Goal: Transaction & Acquisition: Book appointment/travel/reservation

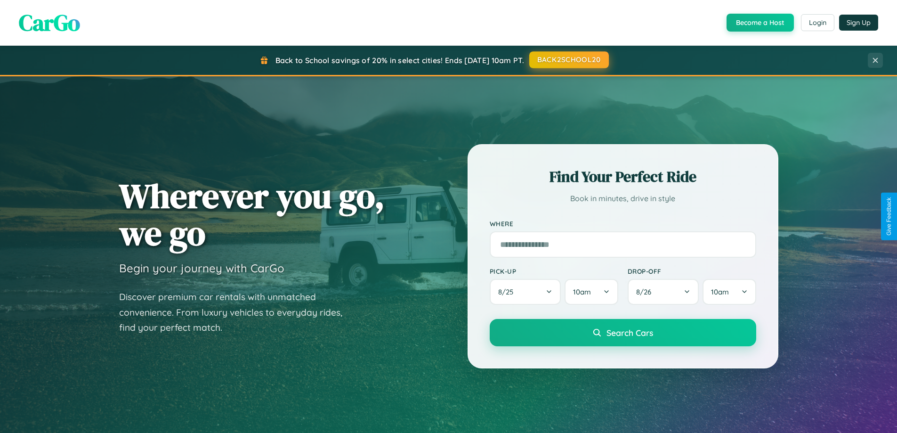
click at [568, 60] on button "BACK2SCHOOL20" at bounding box center [569, 59] width 80 height 17
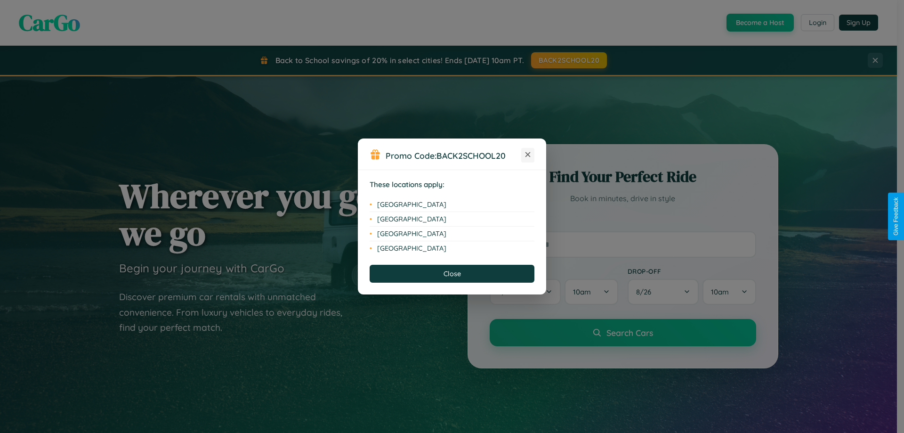
click at [528, 155] on icon at bounding box center [527, 154] width 5 height 5
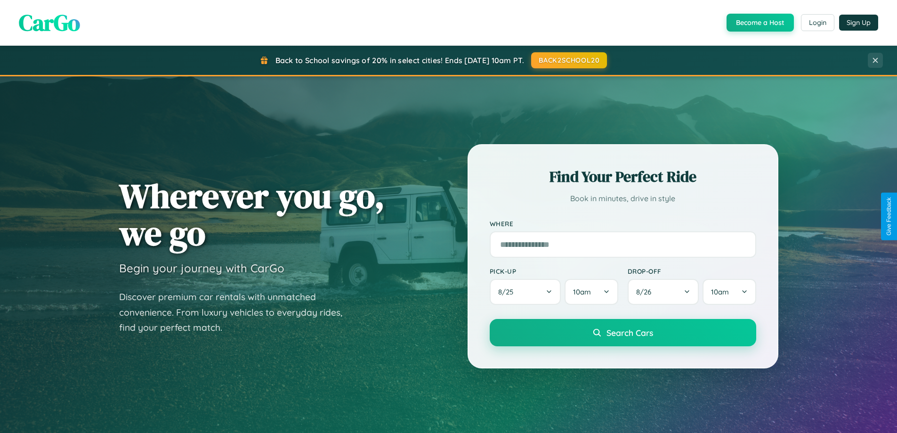
scroll to position [28, 0]
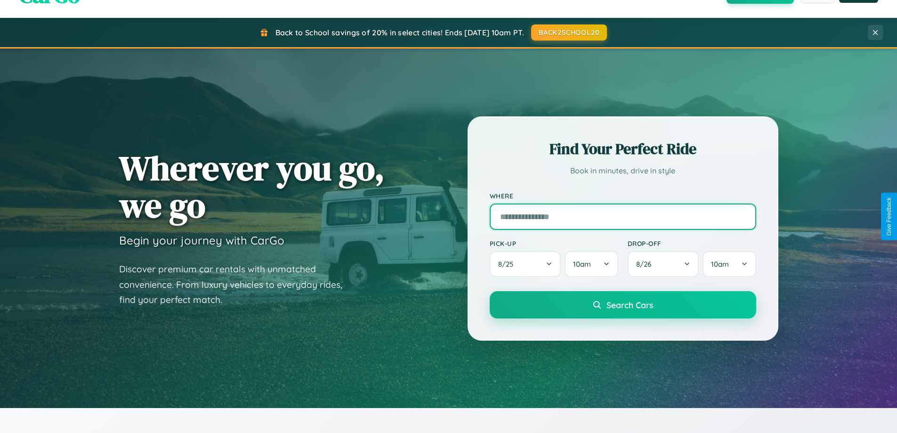
click at [622, 216] on input "text" at bounding box center [622, 216] width 266 height 26
type input "*****"
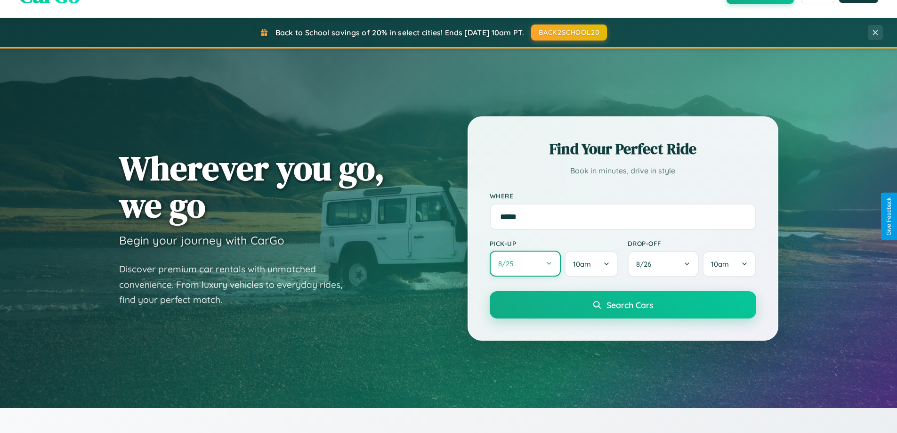
click at [525, 264] on button "8 / 25" at bounding box center [525, 263] width 72 height 26
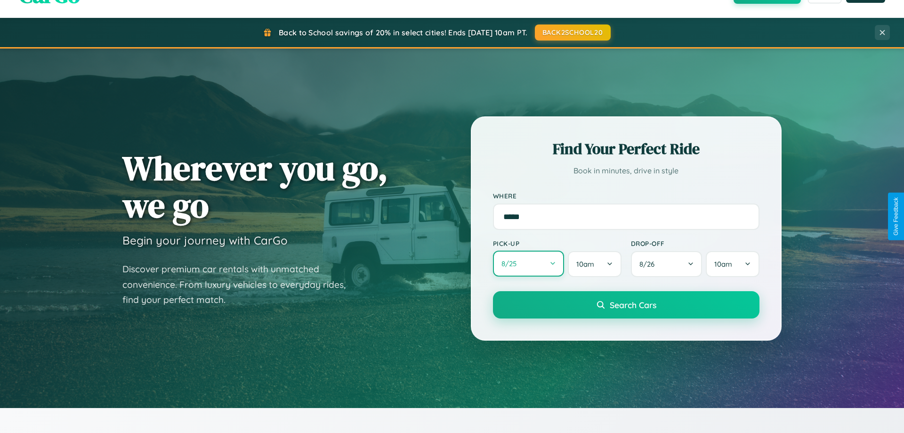
select select "*"
select select "****"
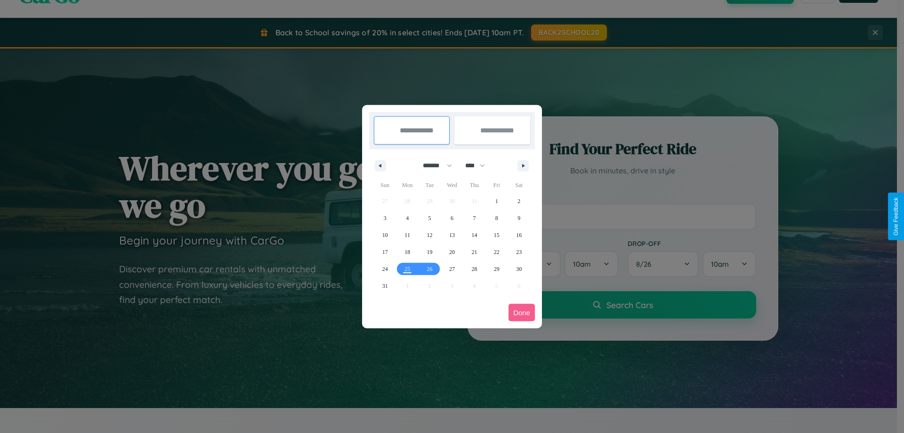
click at [433, 165] on select "******* ******** ***** ***** *** **** **** ****** ********* ******* ******** **…" at bounding box center [436, 166] width 40 height 16
select select "*"
click at [479, 165] on select "**** **** **** **** **** **** **** **** **** **** **** **** **** **** **** ****…" at bounding box center [474, 166] width 28 height 16
select select "****"
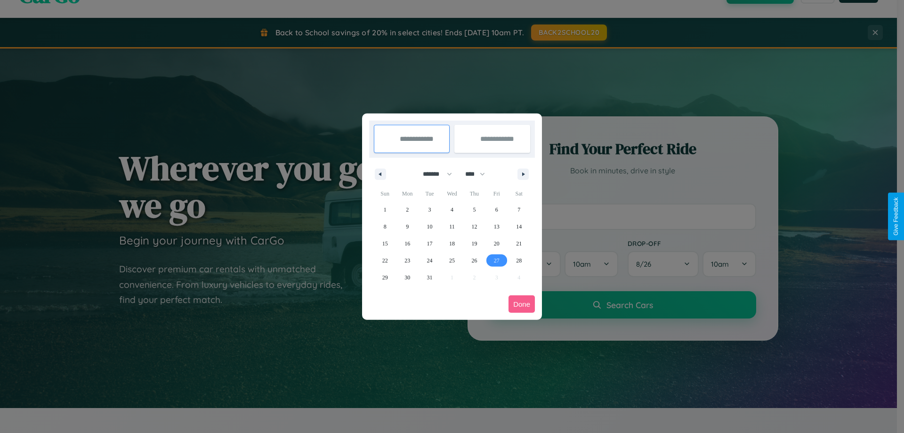
click at [496, 260] on span "27" at bounding box center [497, 260] width 6 height 17
type input "**********"
click at [523, 174] on icon "button" at bounding box center [524, 174] width 5 height 4
select select "*"
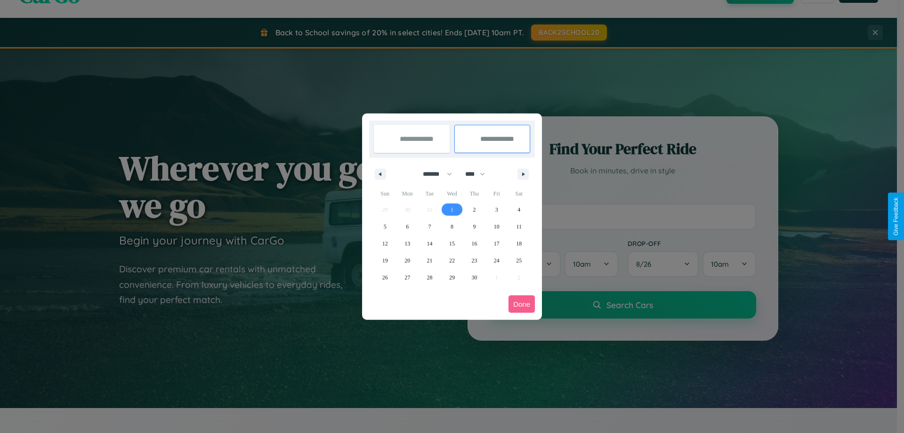
click at [451, 209] on span "1" at bounding box center [451, 209] width 3 height 17
type input "**********"
select select "*"
click at [521, 304] on button "Done" at bounding box center [521, 303] width 26 height 17
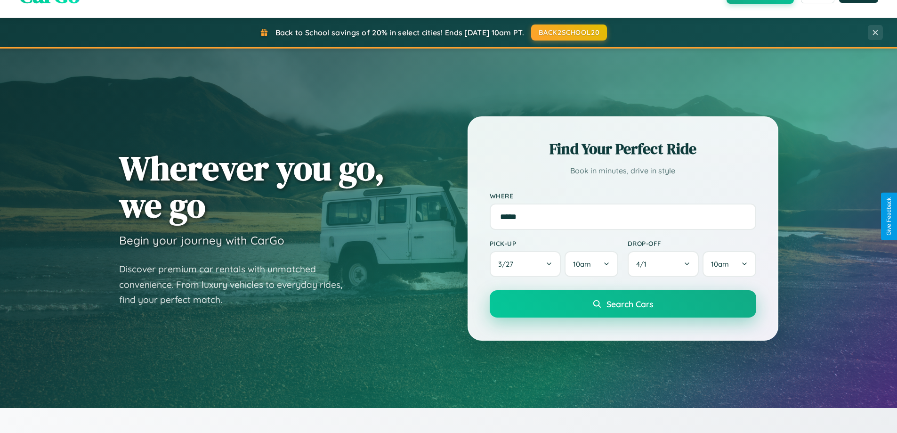
click at [622, 304] on span "Search Cars" at bounding box center [629, 303] width 47 height 10
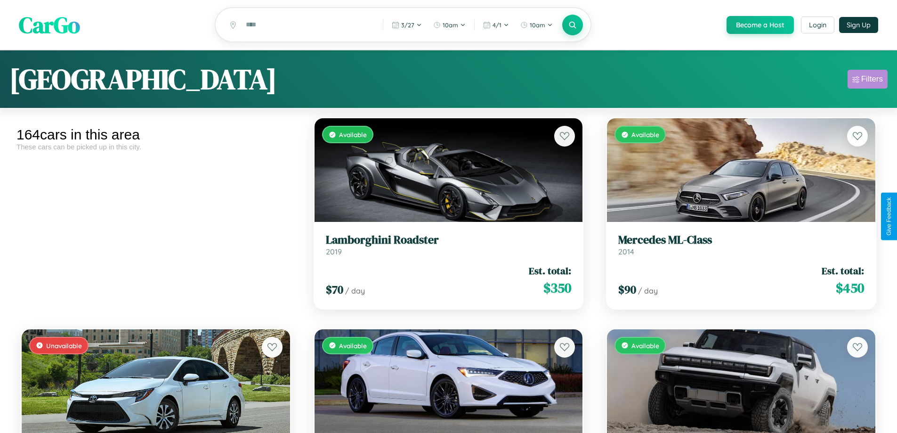
click at [867, 80] on div "Filters" at bounding box center [872, 78] width 22 height 9
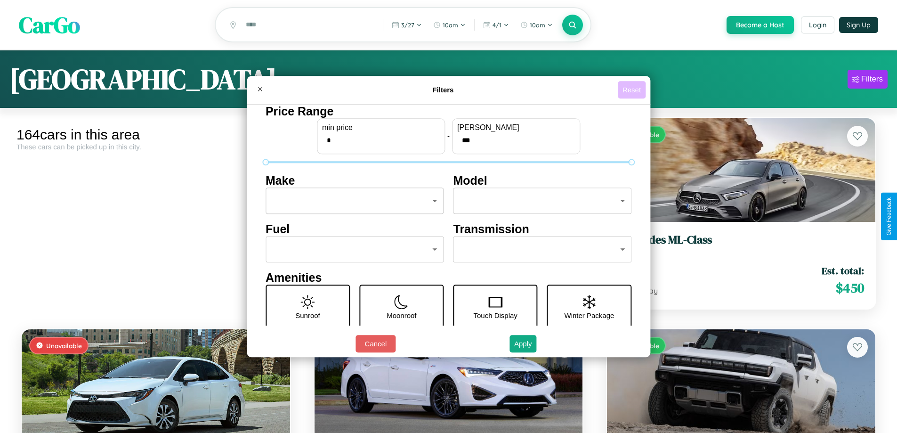
click at [633, 89] on button "Reset" at bounding box center [631, 89] width 28 height 17
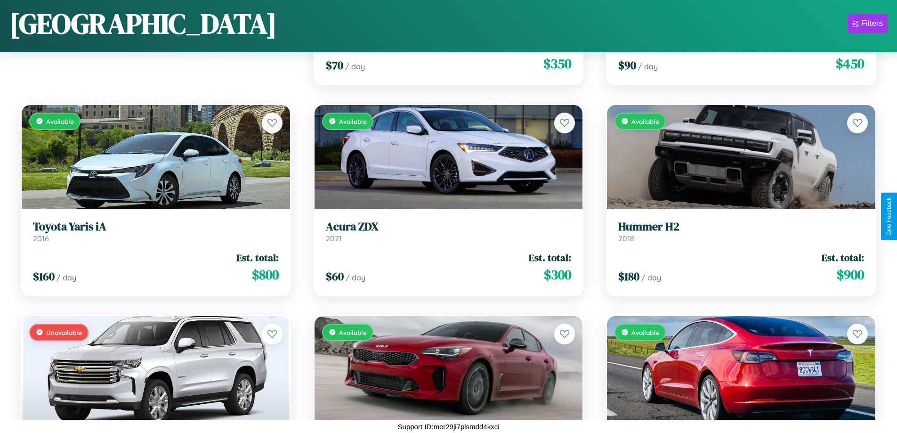
scroll to position [1186, 0]
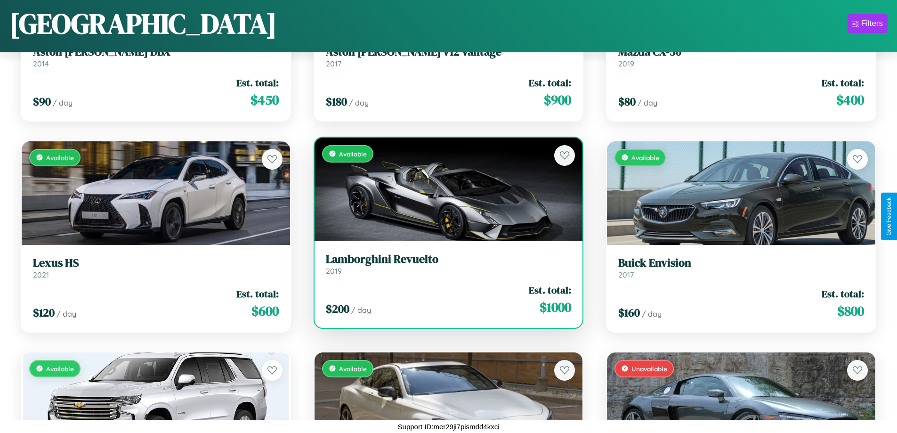
click at [444, 265] on link "Lamborghini Revuelto 2019" at bounding box center [449, 263] width 246 height 23
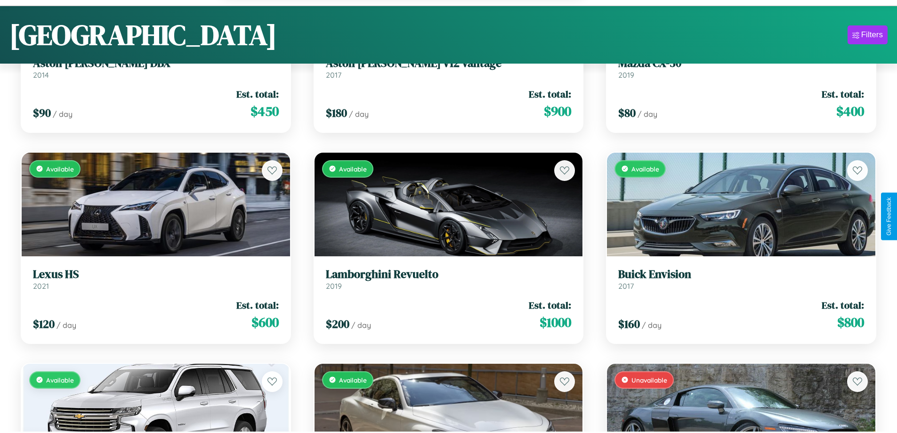
scroll to position [10991, 0]
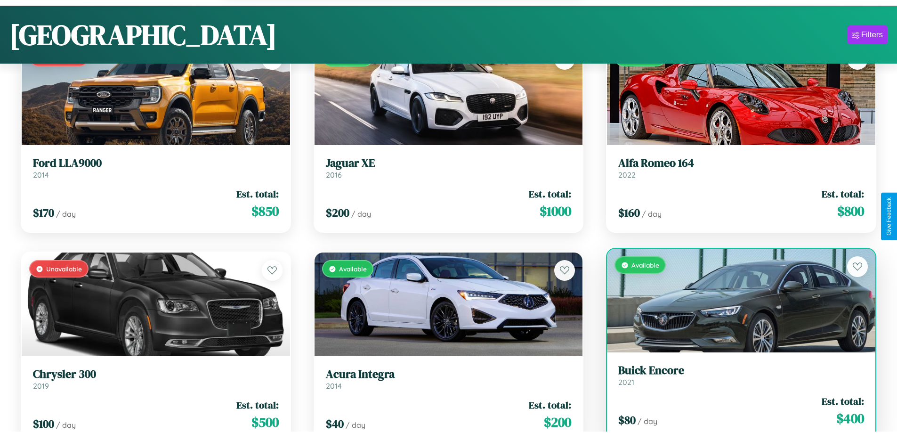
click at [735, 412] on div "$ 80 / day Est. total: $ 400" at bounding box center [741, 410] width 246 height 33
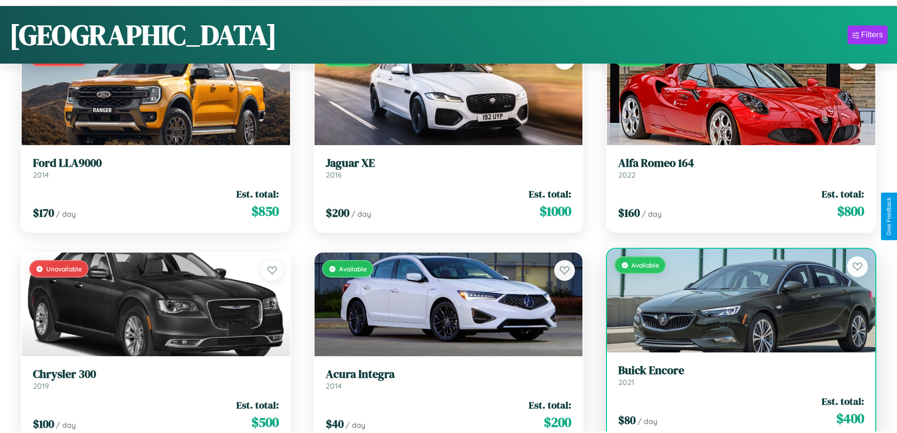
click at [735, 412] on div "$ 80 / day Est. total: $ 400" at bounding box center [741, 410] width 246 height 33
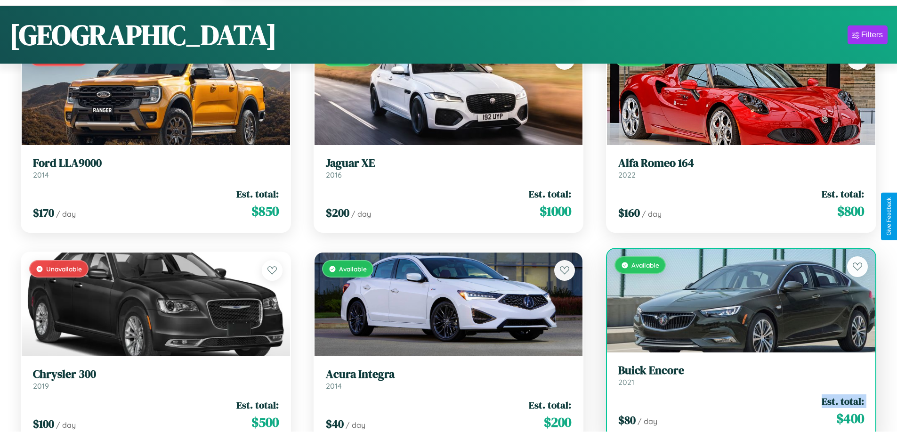
click at [735, 412] on div "$ 80 / day Est. total: $ 400" at bounding box center [741, 410] width 246 height 33
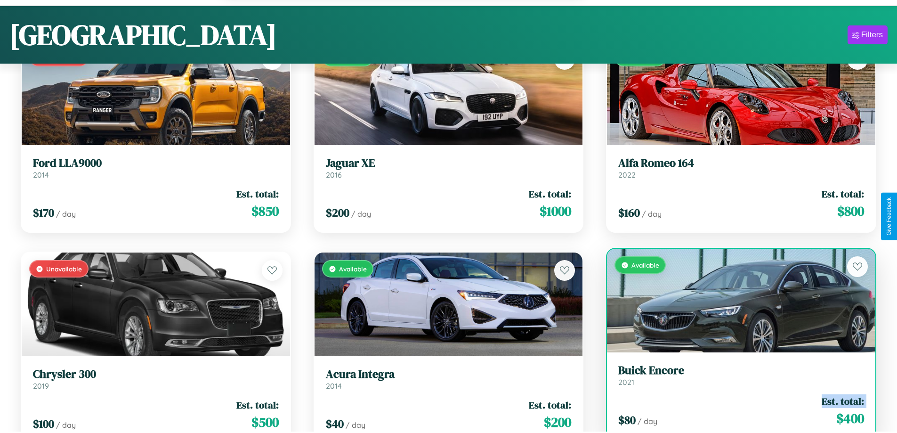
click at [735, 412] on div "$ 80 / day Est. total: $ 400" at bounding box center [741, 410] width 246 height 33
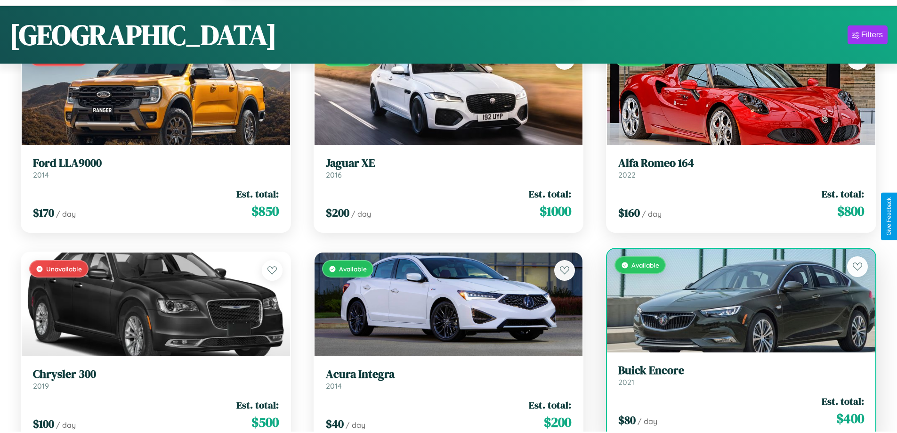
click at [735, 412] on div "$ 80 / day Est. total: $ 400" at bounding box center [741, 410] width 246 height 33
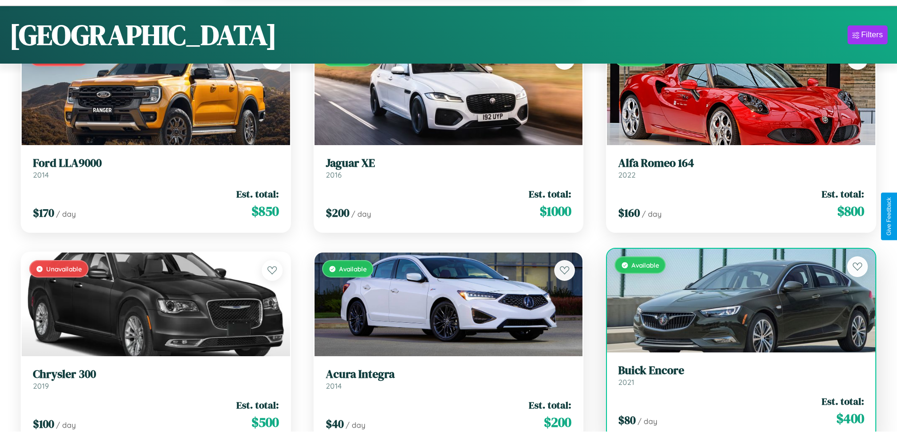
click at [735, 376] on h3 "Buick Encore" at bounding box center [741, 370] width 246 height 14
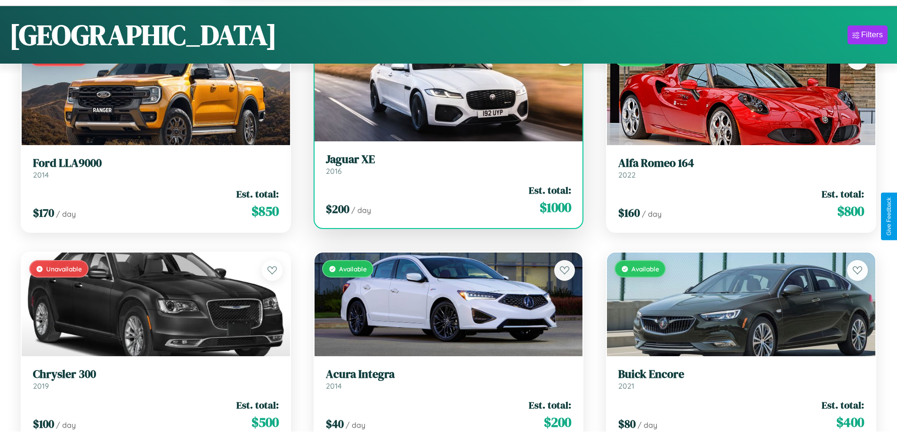
scroll to position [10670, 0]
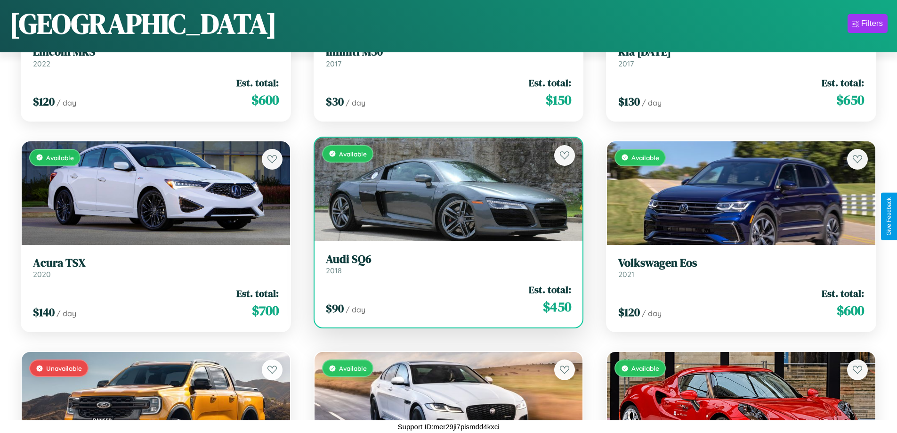
click at [444, 264] on h3 "Audi SQ6" at bounding box center [449, 259] width 246 height 14
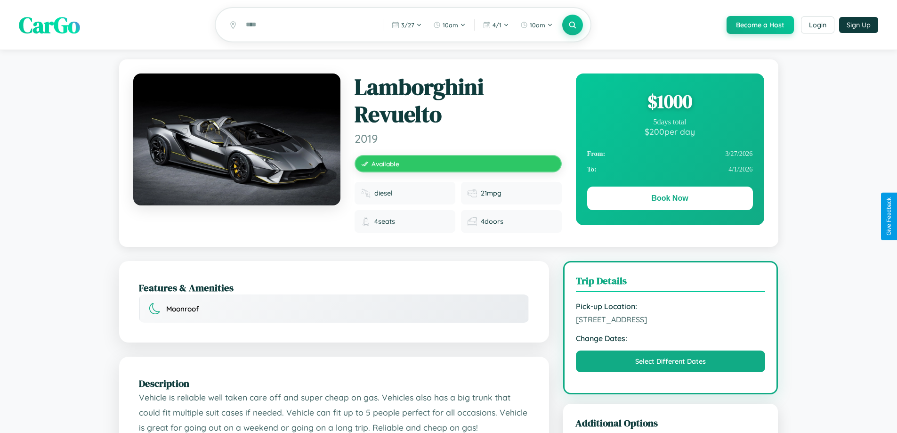
click at [669, 103] on div "$ 1000" at bounding box center [670, 100] width 166 height 25
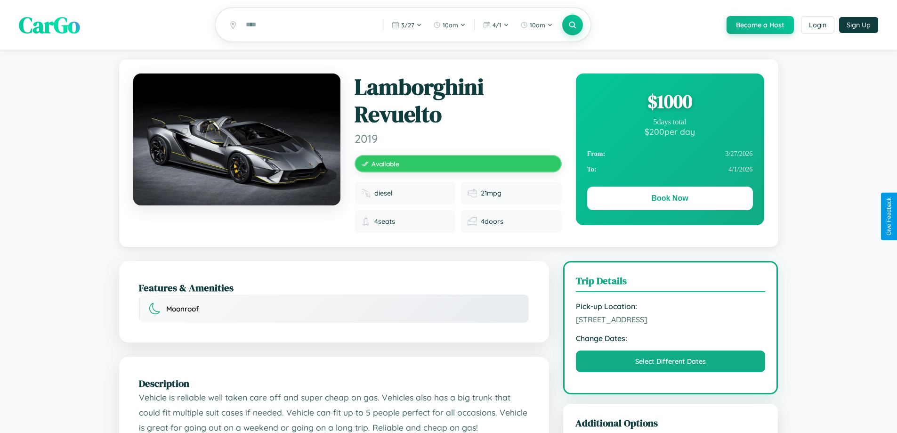
click at [669, 103] on div "$ 1000" at bounding box center [670, 100] width 166 height 25
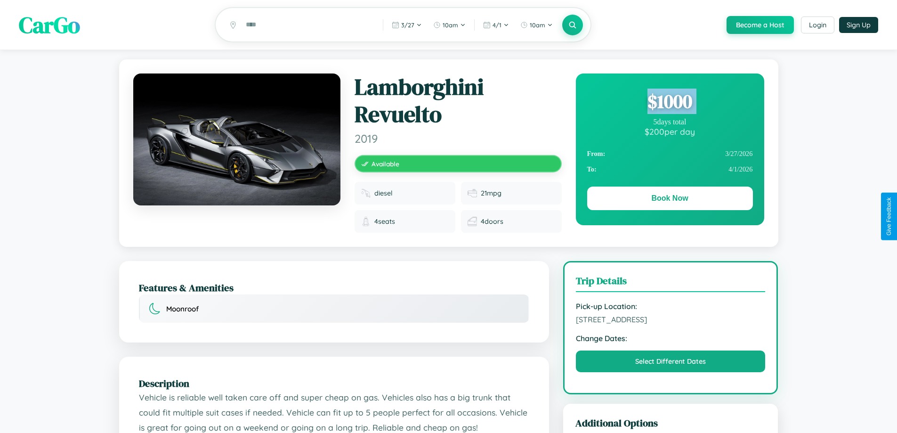
click at [669, 103] on div "$ 1000" at bounding box center [670, 100] width 166 height 25
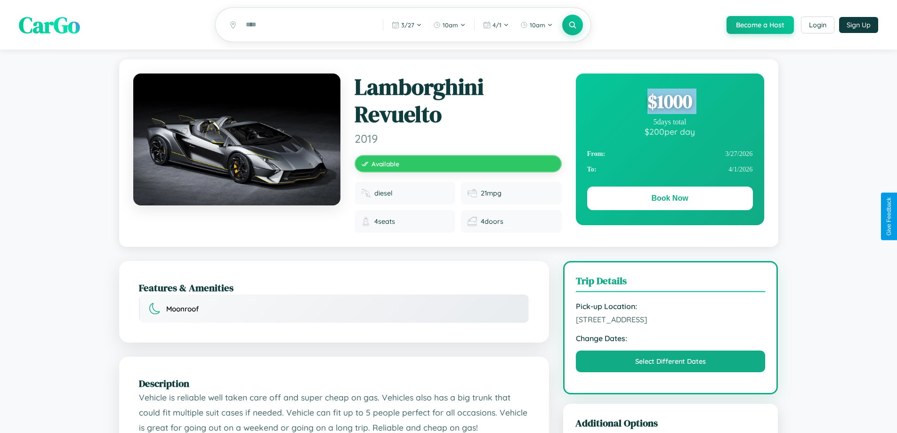
click at [669, 103] on div "$ 1000" at bounding box center [670, 100] width 166 height 25
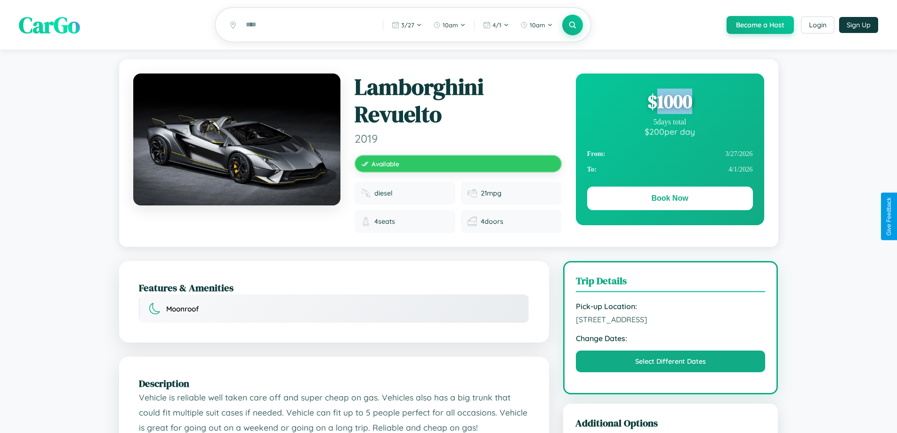
click at [669, 103] on div "$ 1000" at bounding box center [670, 100] width 166 height 25
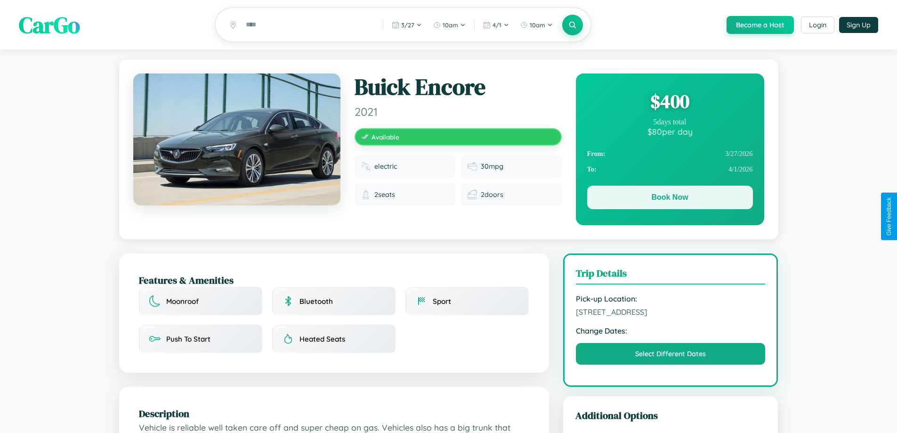
click at [669, 199] on button "Book Now" at bounding box center [670, 197] width 166 height 24
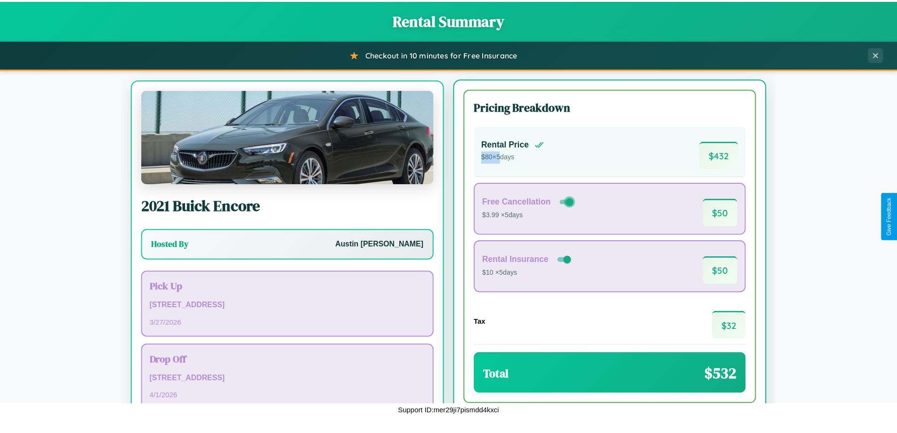
scroll to position [44, 0]
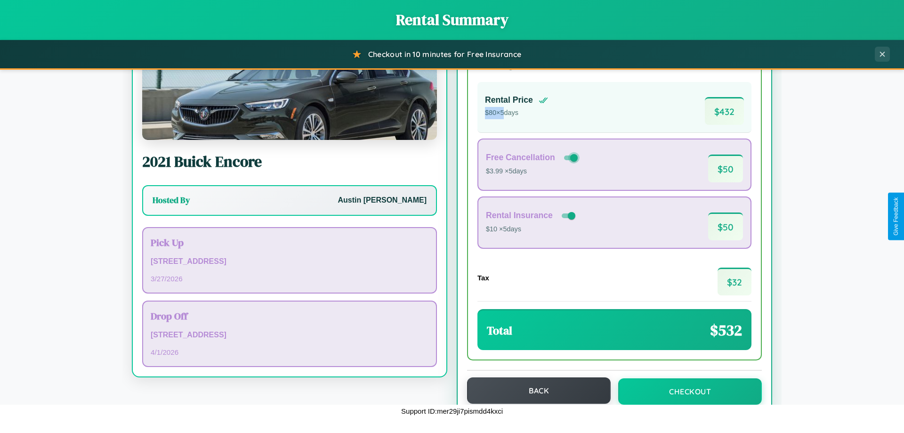
click at [534, 390] on button "Back" at bounding box center [539, 390] width 144 height 26
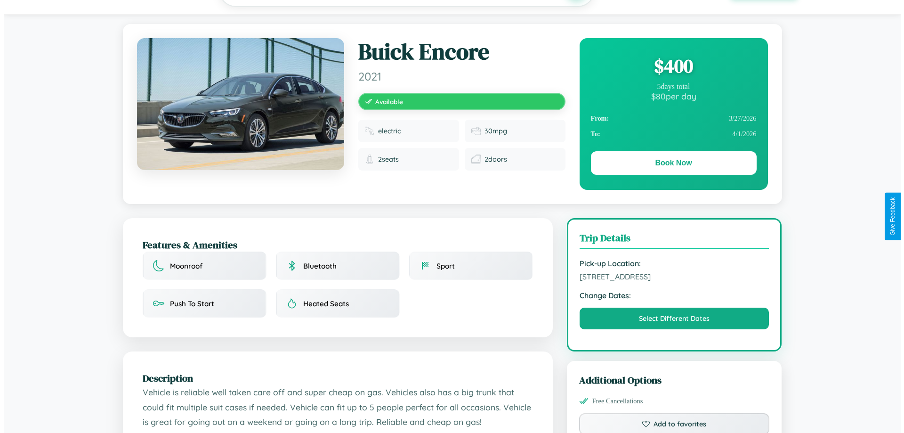
scroll to position [244, 0]
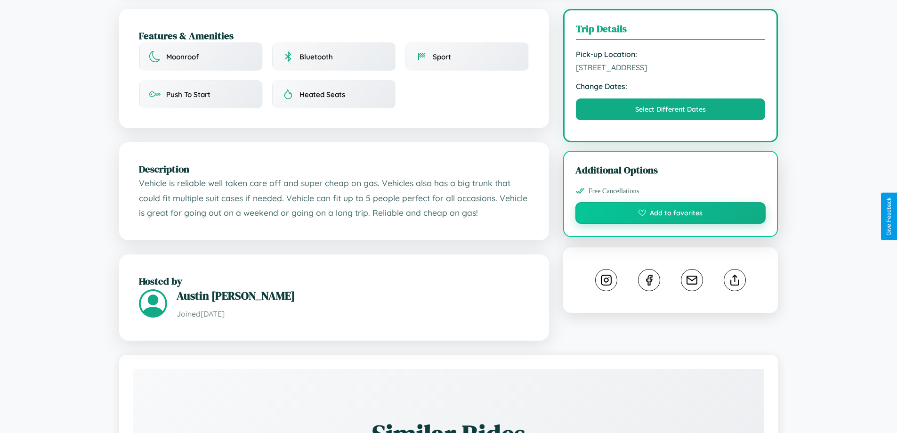
click at [670, 214] on button "Add to favorites" at bounding box center [670, 213] width 191 height 22
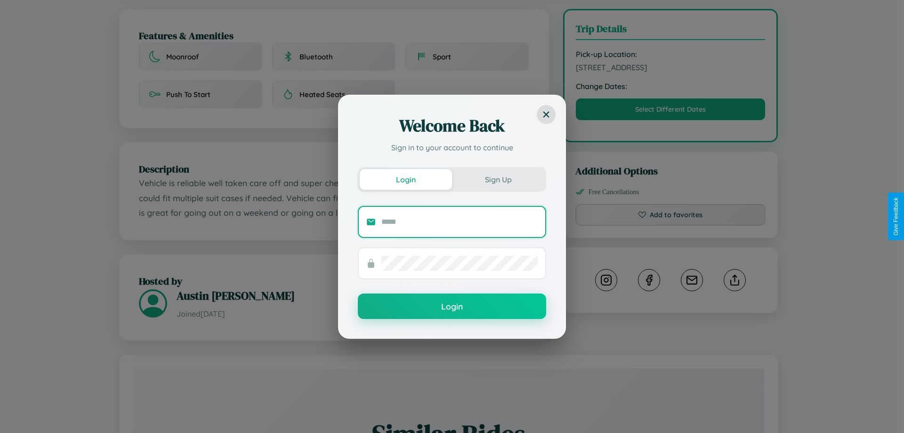
click at [459, 221] on input "text" at bounding box center [459, 221] width 156 height 15
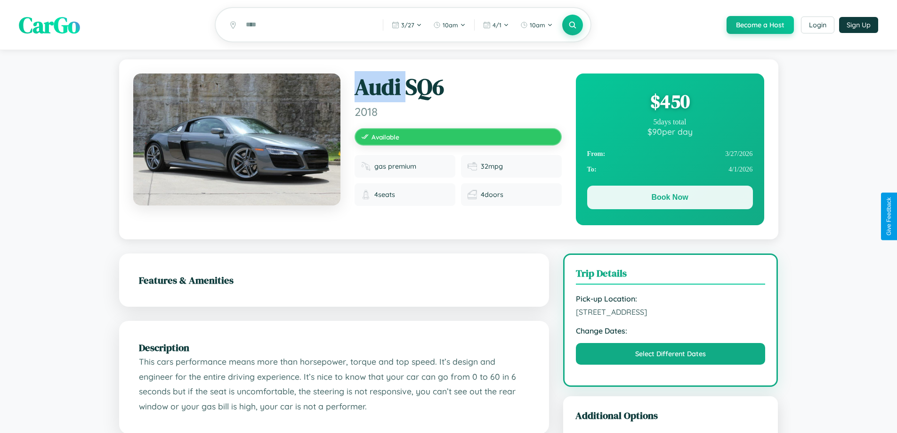
click at [669, 199] on button "Book Now" at bounding box center [670, 197] width 166 height 24
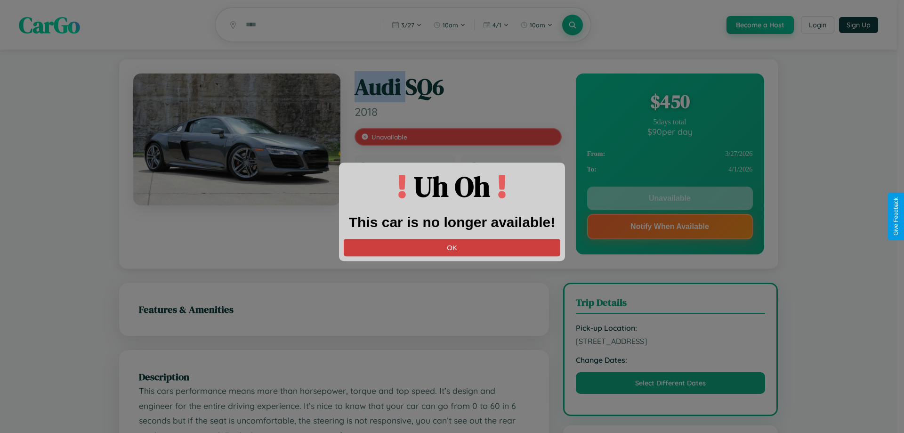
click at [452, 247] on button "OK" at bounding box center [452, 247] width 216 height 17
